Goal: Check status: Check status

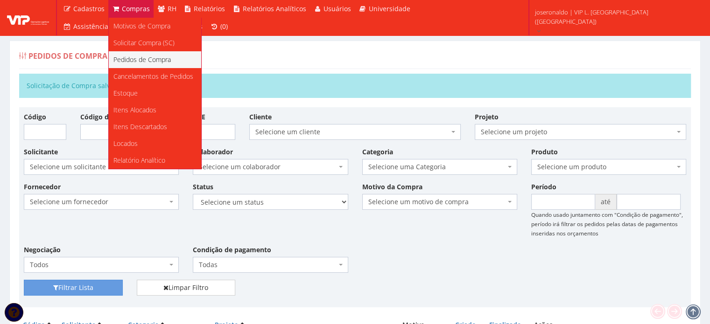
click at [127, 63] on span "Pedidos de Compra" at bounding box center [141, 59] width 57 height 9
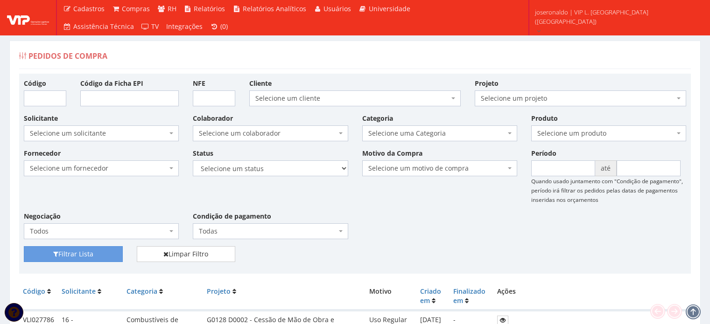
scroll to position [280, 0]
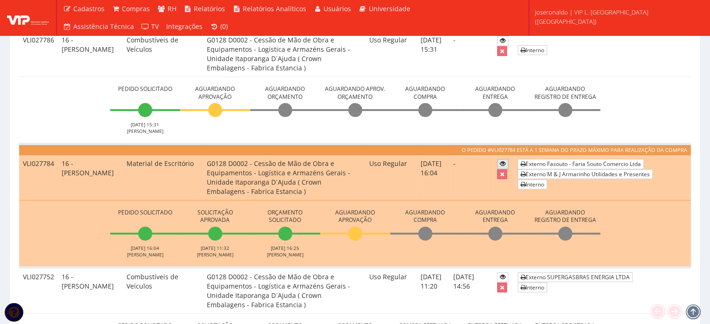
click at [506, 164] on link at bounding box center [502, 164] width 11 height 10
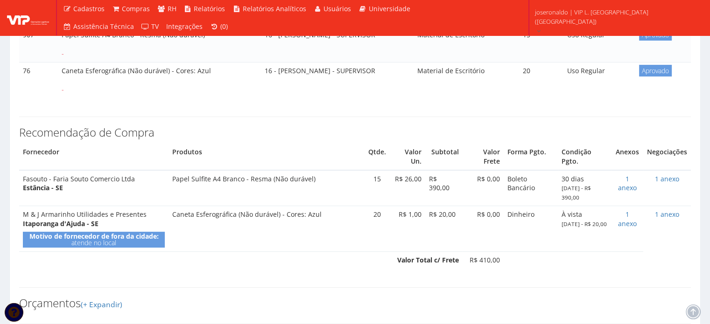
scroll to position [226, 0]
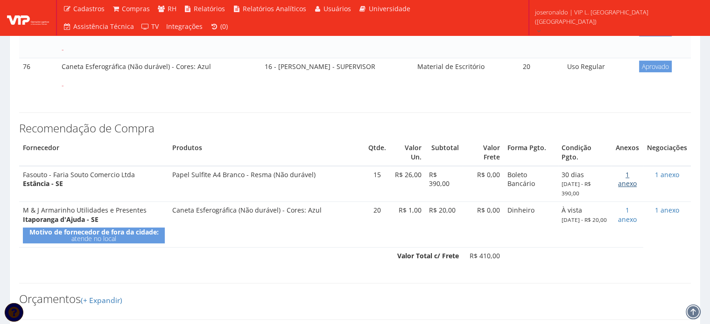
click at [628, 170] on link "1 anexo" at bounding box center [627, 179] width 19 height 18
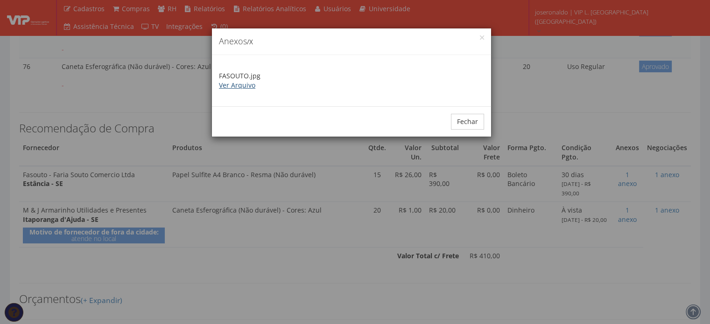
click at [228, 86] on link "Ver Arquivo" at bounding box center [237, 85] width 36 height 9
click at [474, 121] on button "Fechar" at bounding box center [467, 122] width 33 height 16
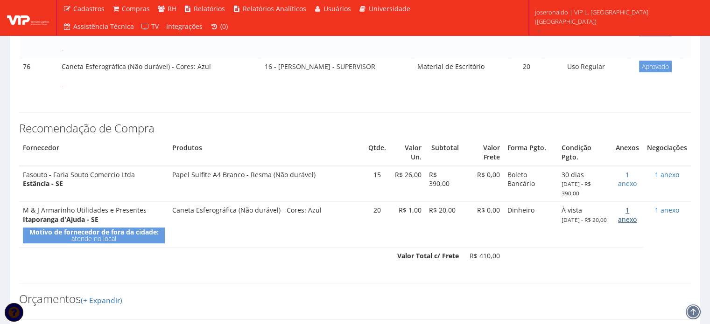
click at [629, 206] on link "1 anexo" at bounding box center [627, 215] width 19 height 18
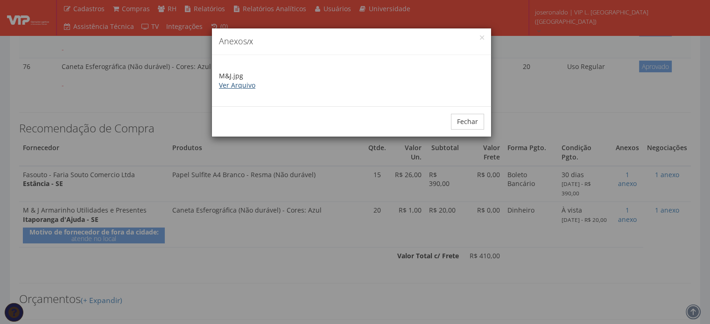
click at [233, 82] on link "Ver Arquivo" at bounding box center [237, 85] width 36 height 9
click at [473, 121] on button "Fechar" at bounding box center [467, 122] width 33 height 16
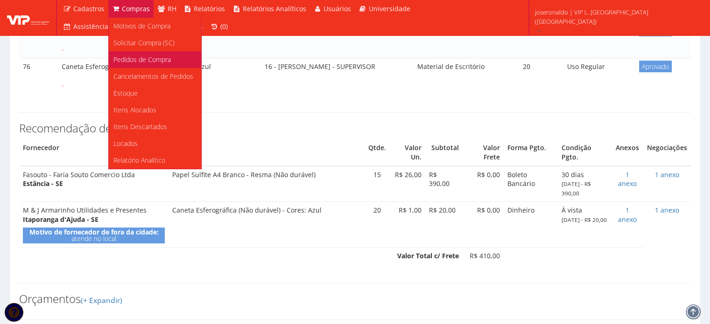
click at [146, 59] on span "Pedidos de Compra" at bounding box center [141, 59] width 57 height 9
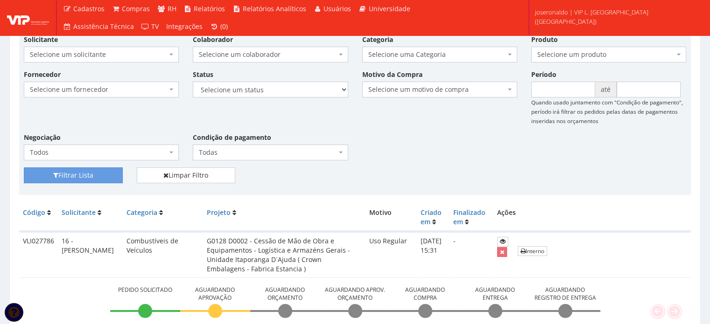
scroll to position [233, 0]
